Goal: Find specific fact: Find contact information

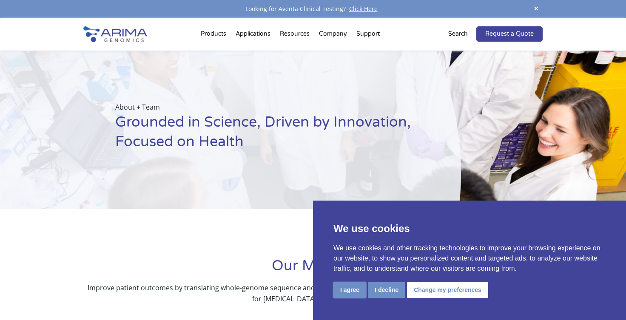
click at [352, 293] on button "I agree" at bounding box center [349, 290] width 33 height 16
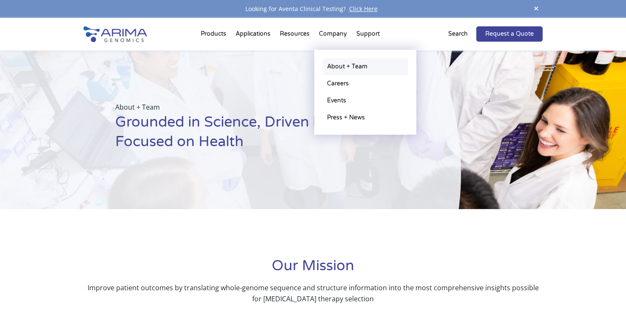
click at [334, 67] on link "About + Team" at bounding box center [365, 66] width 85 height 17
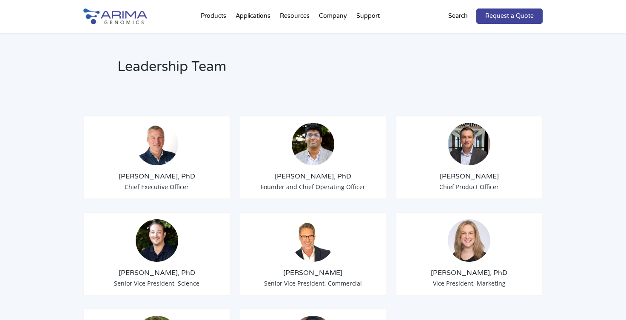
scroll to position [634, 0]
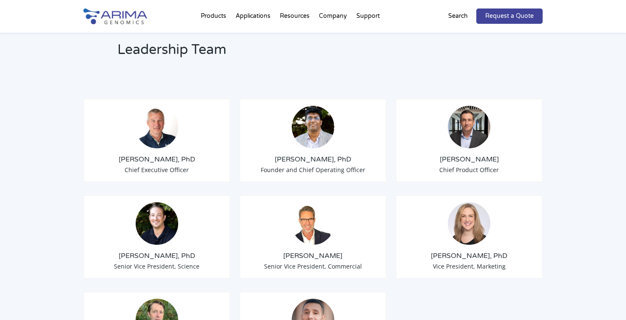
click at [306, 118] on img at bounding box center [313, 127] width 43 height 43
click at [290, 167] on div "Sid Selvaraj, PhD Founder and Chief Operating Officer" at bounding box center [312, 141] width 147 height 84
drag, startPoint x: 286, startPoint y: 147, endPoint x: 322, endPoint y: 147, distance: 35.7
click at [322, 155] on h3 "[PERSON_NAME], PhD" at bounding box center [313, 159] width 133 height 9
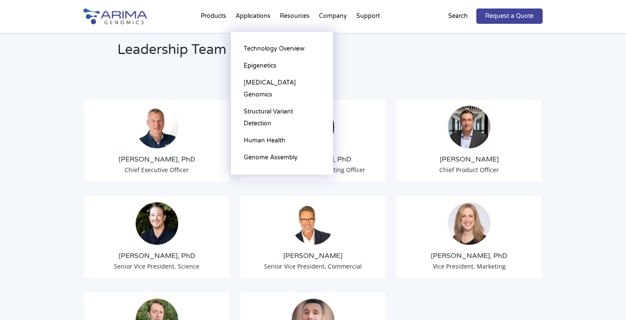
copy h3 "Sid Selvaraj"
